Goal: Information Seeking & Learning: Understand process/instructions

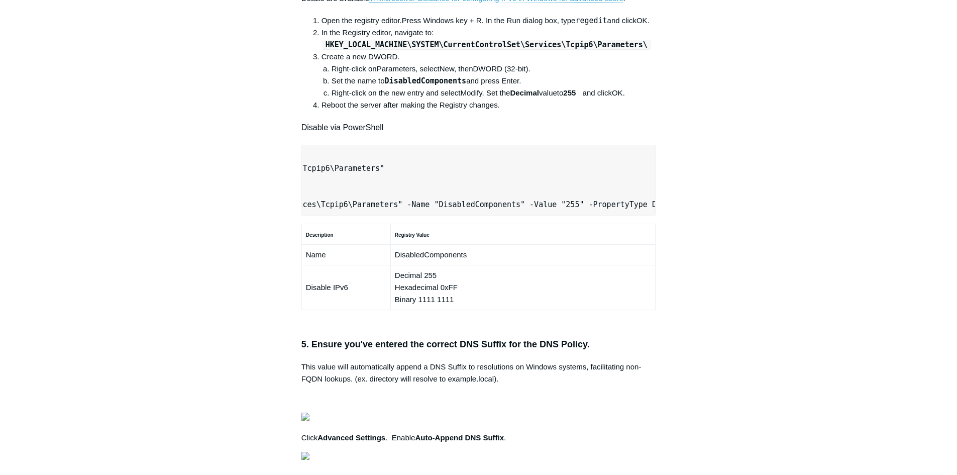
scroll to position [0, 316]
drag, startPoint x: 307, startPoint y: 340, endPoint x: 665, endPoint y: 326, distance: 358.6
click at [665, 326] on article "Secure DNS with Local AD/DNS Checklist Follow Not yet followed by anyone The fo…" at bounding box center [478, 228] width 385 height 1380
copy pre "New-NetFirewallRule -DisplayName "Todyl SGN Network" -Direction Inbound -Progra…"
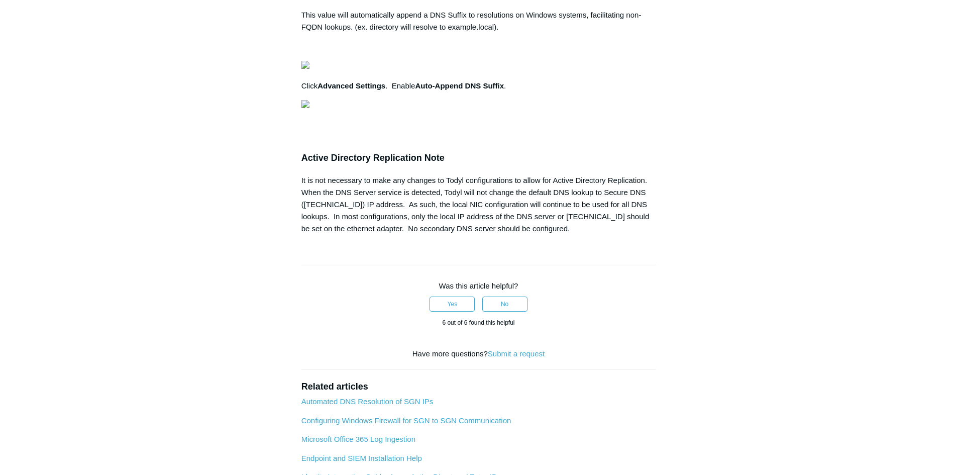
scroll to position [0, 0]
drag, startPoint x: 317, startPoint y: 271, endPoint x: 634, endPoint y: 268, distance: 317.6
copy pre "Set-Location -Path "HKLM:\SYSTEM\CurrentControlSet\Services\Tcpip6\Parameters""
drag, startPoint x: 154, startPoint y: 350, endPoint x: 287, endPoint y: 342, distance: 133.9
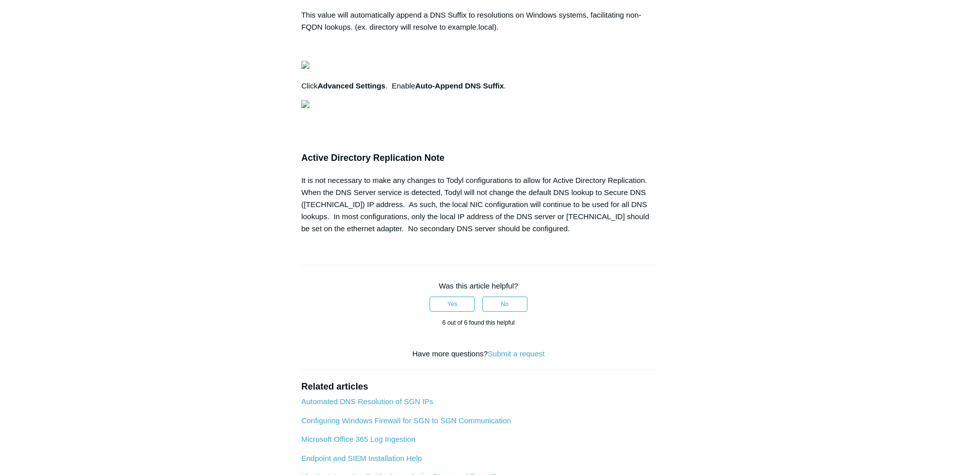
drag, startPoint x: 311, startPoint y: 307, endPoint x: 655, endPoint y: 305, distance: 344.3
copy pre "New-ItemProperty -Path "HKLM:\SYSTEM\CurrentControlSet\Services\Tcpip6\Paramete…"
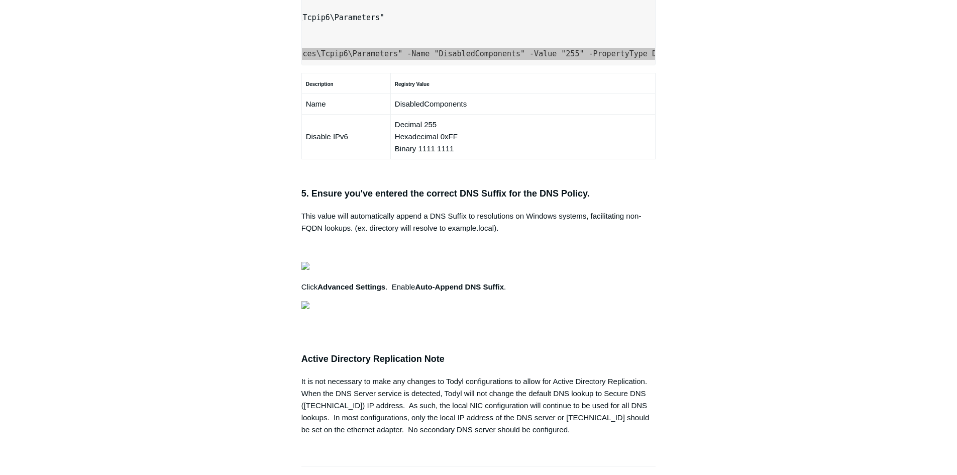
scroll to position [653, 0]
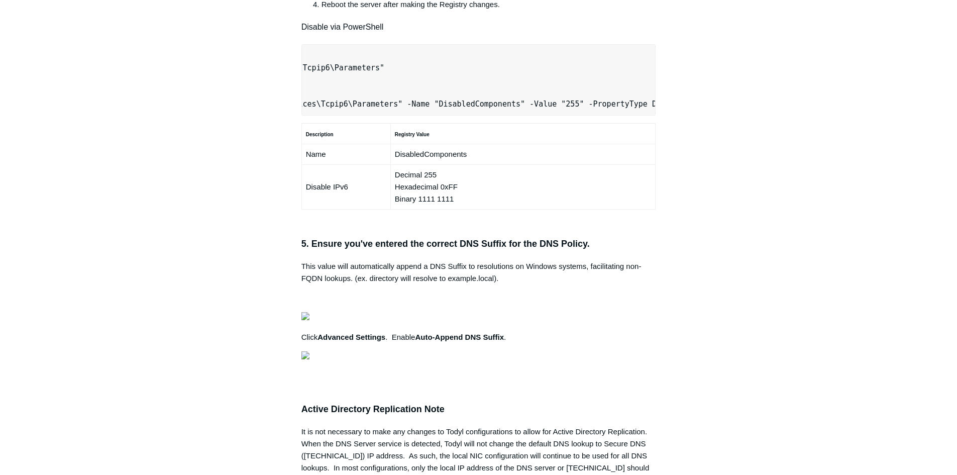
scroll to position [0, 0]
drag, startPoint x: 341, startPoint y: 237, endPoint x: 184, endPoint y: 236, distance: 156.8
click at [175, 234] on main "Todyl Support Center SASE & ZeroTrust - Secure DNS Configuration Articles in th…" at bounding box center [478, 99] width 957 height 1435
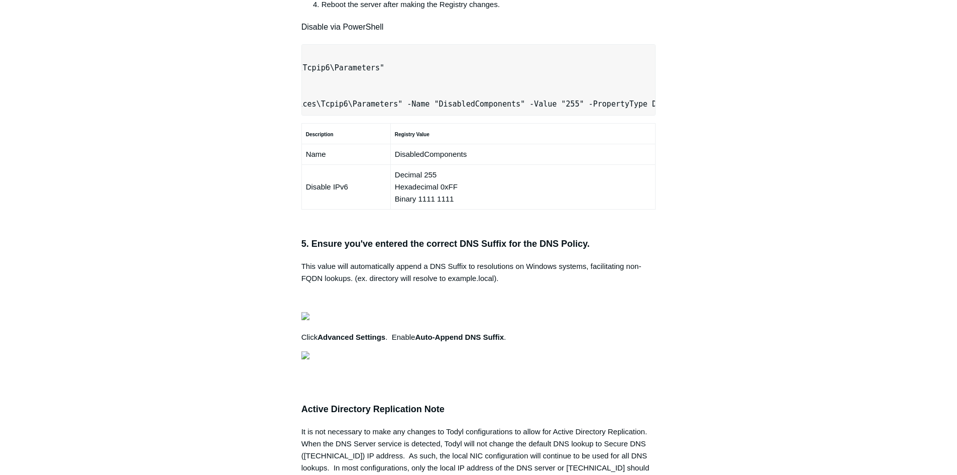
drag, startPoint x: 307, startPoint y: 236, endPoint x: 731, endPoint y: 225, distance: 424.3
click at [731, 225] on div "Articles in this section Secure DNS - Single-Label Domains Using 3rd Party DNS …" at bounding box center [478, 128] width 583 height 1380
copy pre "New-NetFirewallRule -DisplayName "Todyl SGN Network" -Direction Inbound -Progra…"
click at [50, 152] on main "Todyl Support Center SASE & ZeroTrust - Secure DNS Configuration Articles in th…" at bounding box center [478, 99] width 957 height 1435
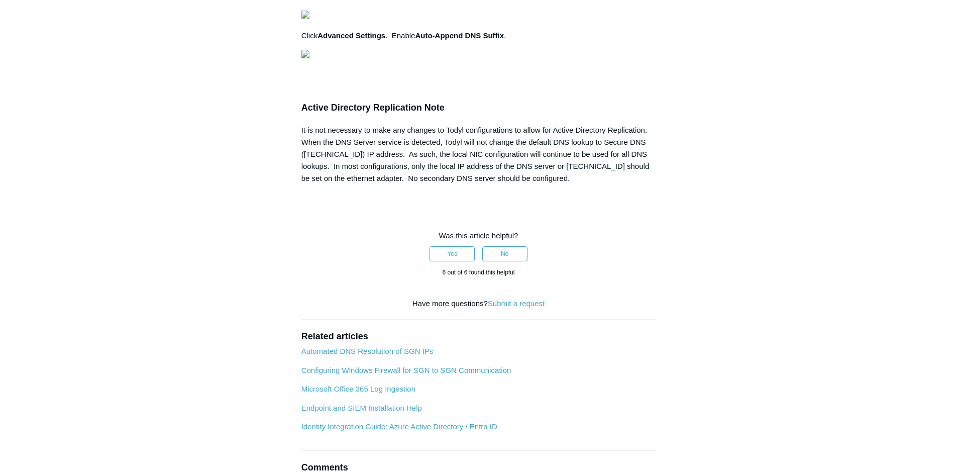
scroll to position [0, 0]
drag, startPoint x: 307, startPoint y: 220, endPoint x: 632, endPoint y: 219, distance: 324.7
copy pre "Set-Location -Path "HKLM:\SYSTEM\CurrentControlSet\Services\Tcpip6\Parameters""
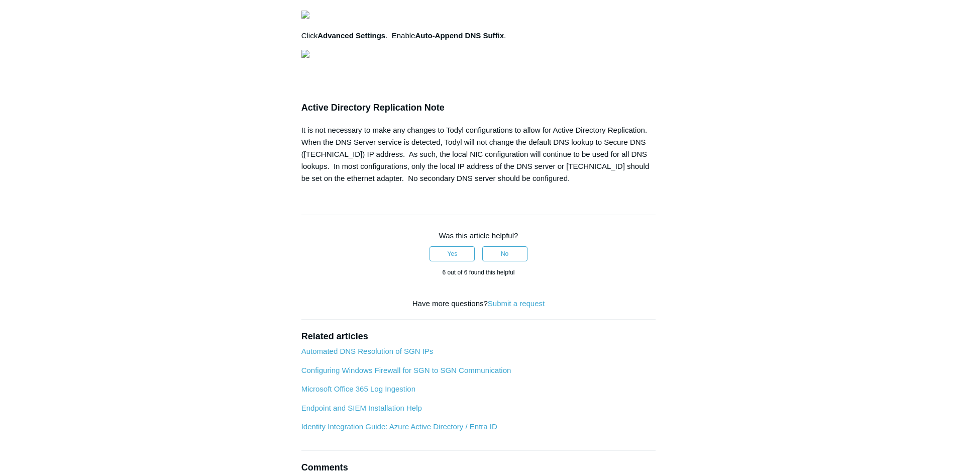
drag, startPoint x: 311, startPoint y: 257, endPoint x: 647, endPoint y: 256, distance: 336.2
copy pre "New-ItemProperty -Path "HKLM:\SYSTEM\CurrentControlSet\Services\Tcpip6\Paramete…"
